Goal: Information Seeking & Learning: Learn about a topic

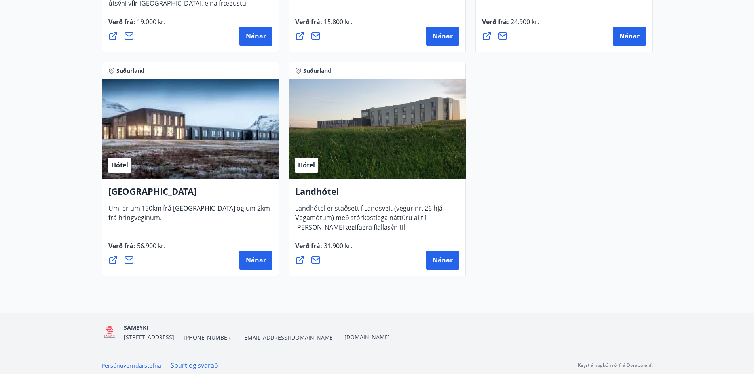
scroll to position [2112, 0]
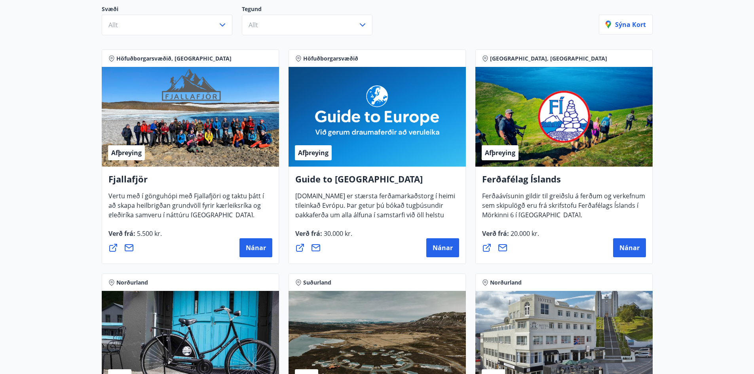
scroll to position [0, 0]
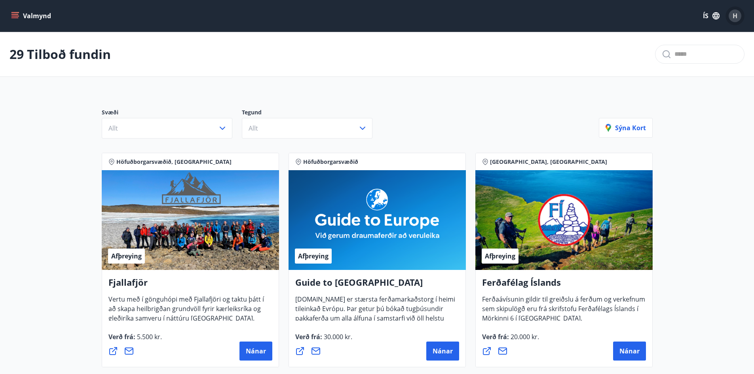
click at [733, 13] on span "H" at bounding box center [735, 15] width 5 height 9
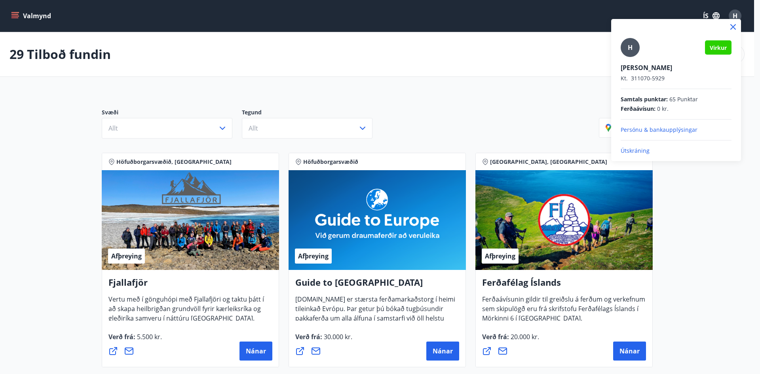
click at [634, 46] on div "H" at bounding box center [630, 47] width 19 height 19
click at [634, 58] on input "H" at bounding box center [675, 62] width 108 height 8
click at [15, 12] on div at bounding box center [380, 187] width 760 height 374
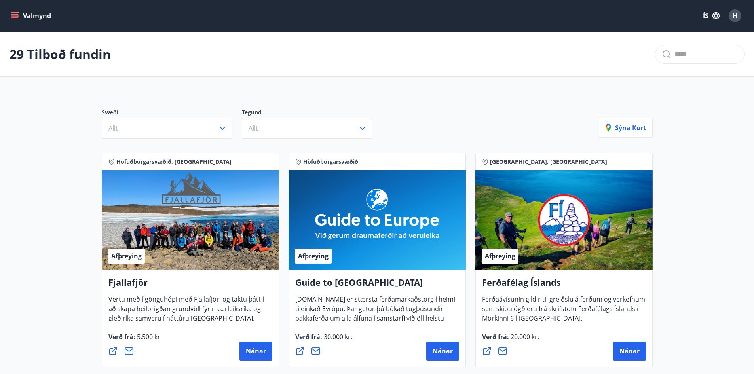
click at [15, 12] on icon "menu" at bounding box center [15, 12] width 9 height 1
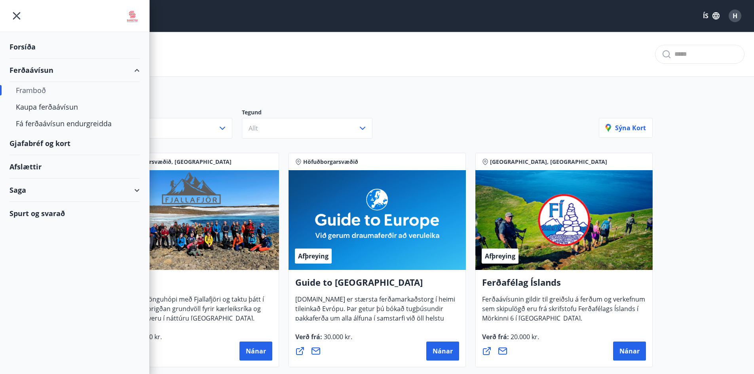
click at [134, 188] on div "Saga" at bounding box center [74, 189] width 130 height 23
drag, startPoint x: 56, startPoint y: 264, endPoint x: 59, endPoint y: 267, distance: 4.5
click at [59, 267] on div "Spurt og svarað" at bounding box center [74, 263] width 130 height 23
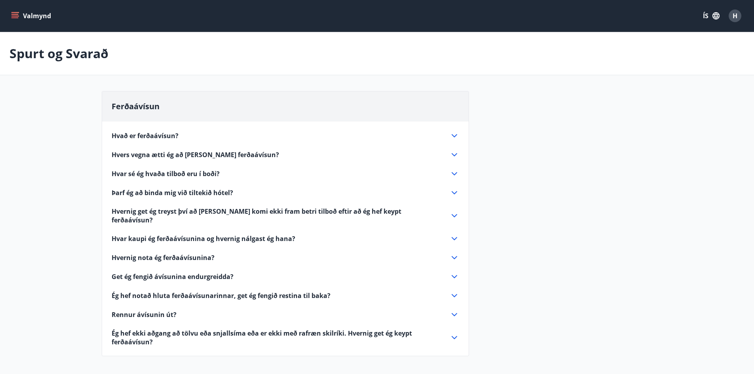
click at [454, 272] on icon at bounding box center [454, 276] width 9 height 9
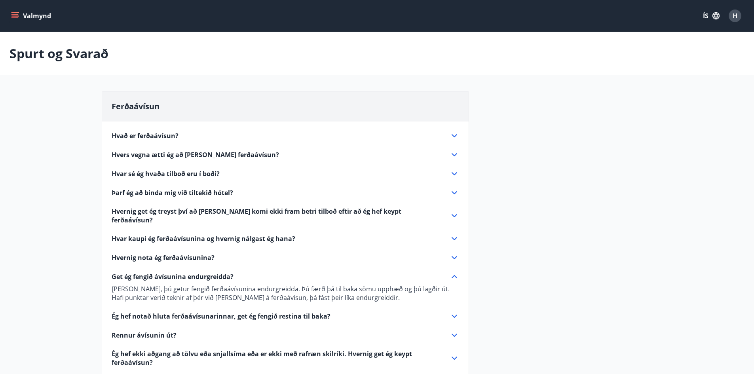
click at [17, 13] on icon "menu" at bounding box center [15, 12] width 9 height 1
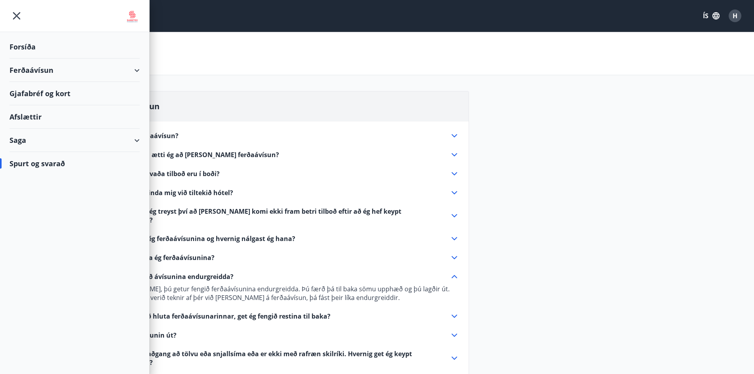
click at [30, 44] on div "Forsíða" at bounding box center [74, 46] width 130 height 23
